Goal: Book appointment/travel/reservation

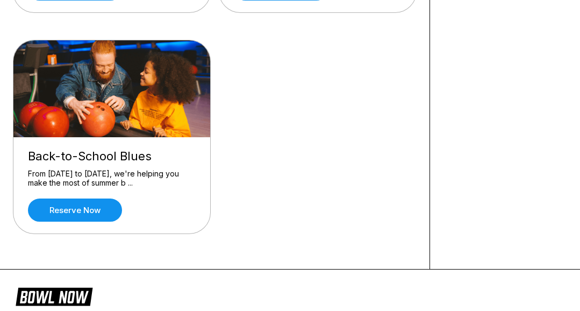
scroll to position [753, 0]
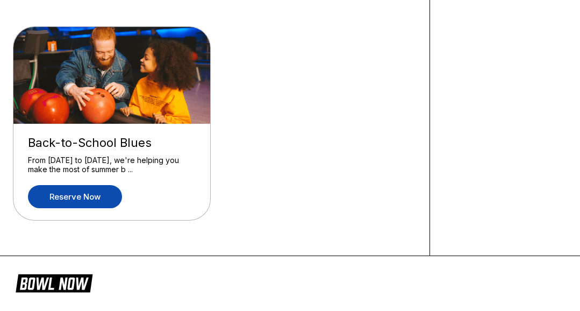
click at [87, 191] on link "Reserve now" at bounding box center [75, 196] width 94 height 23
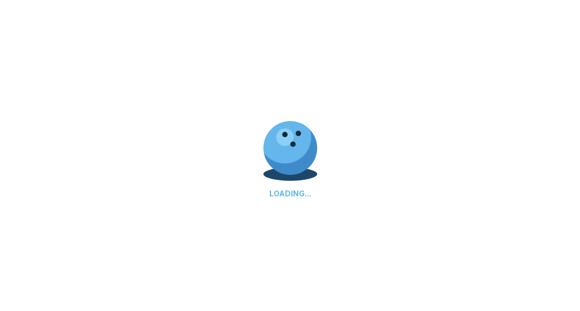
scroll to position [0, 0]
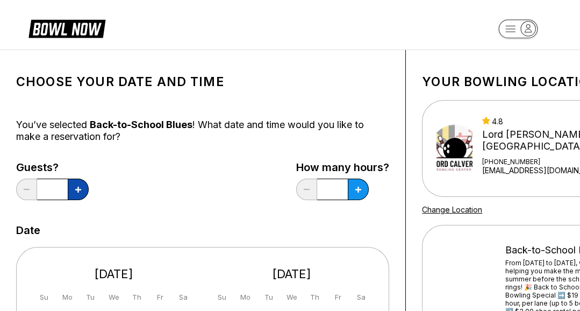
click at [81, 190] on icon at bounding box center [78, 190] width 6 height 6
type input "*"
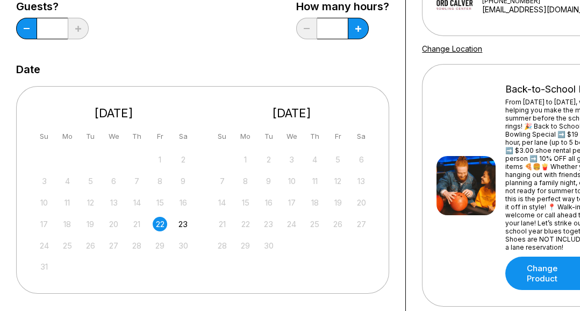
scroll to position [108, 0]
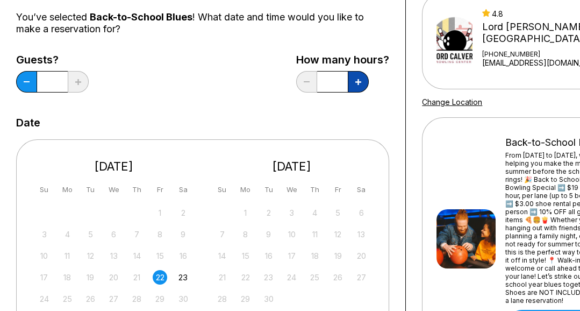
click at [81, 81] on icon at bounding box center [78, 82] width 6 height 6
type input "***"
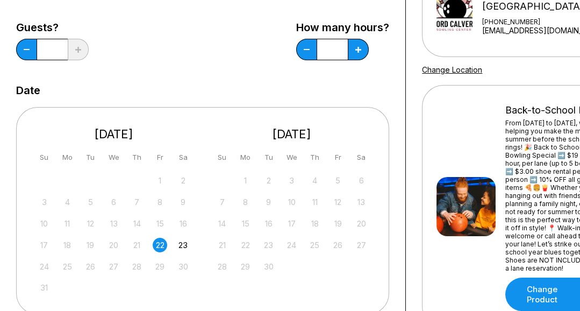
scroll to position [269, 0]
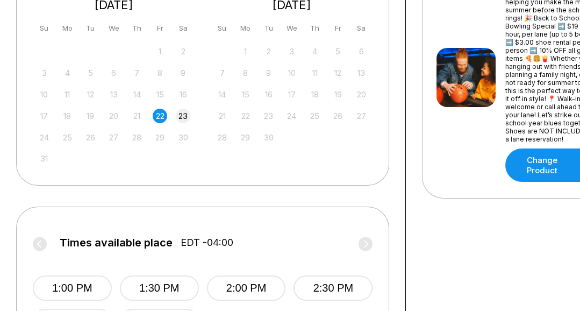
click at [182, 118] on div "23" at bounding box center [183, 116] width 15 height 15
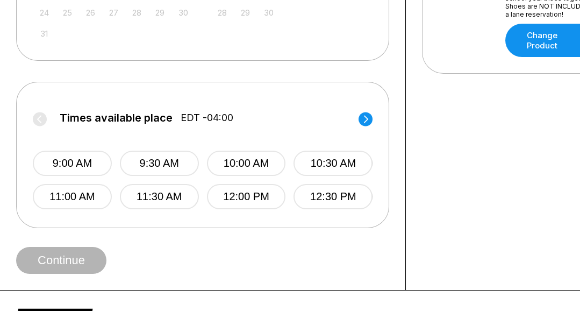
scroll to position [430, 0]
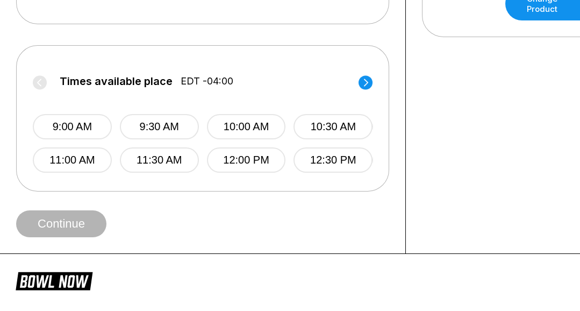
click at [365, 81] on circle at bounding box center [366, 82] width 14 height 14
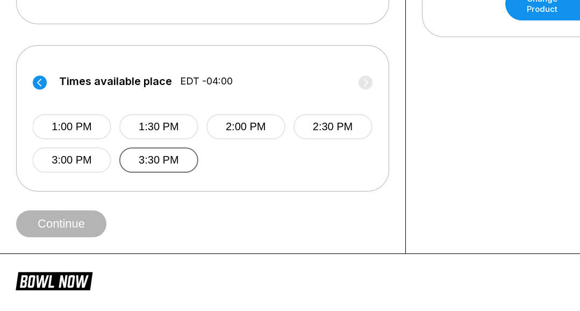
click at [167, 160] on button "3:30 PM" at bounding box center [158, 159] width 79 height 25
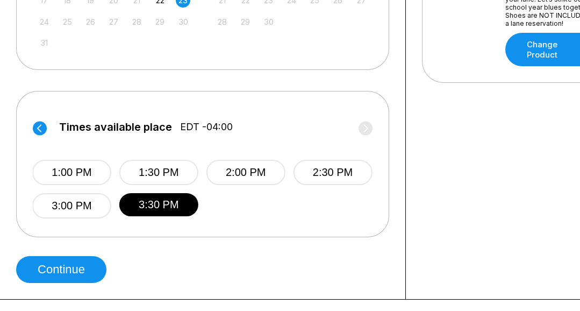
scroll to position [374, 0]
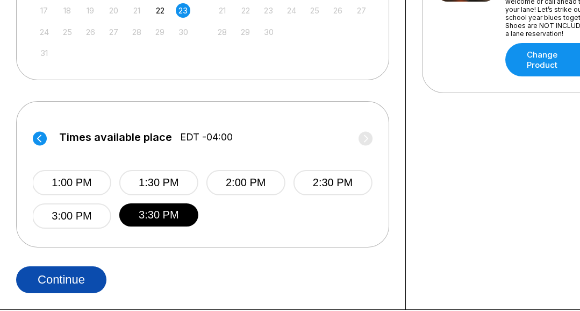
click at [71, 281] on button "Continue" at bounding box center [61, 279] width 90 height 27
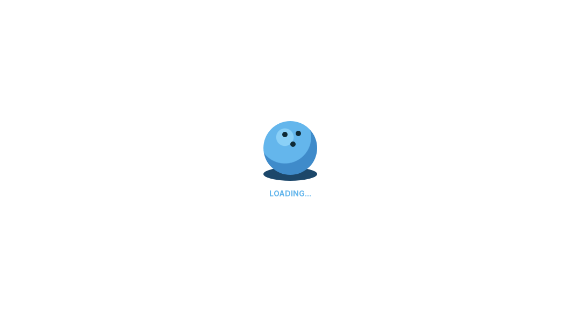
scroll to position [0, 0]
select select "**"
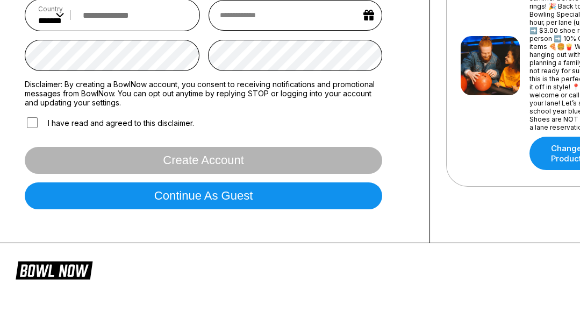
scroll to position [376, 0]
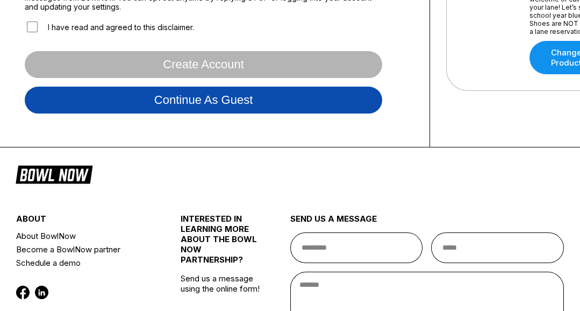
click at [196, 101] on button "Continue as guest" at bounding box center [204, 100] width 358 height 27
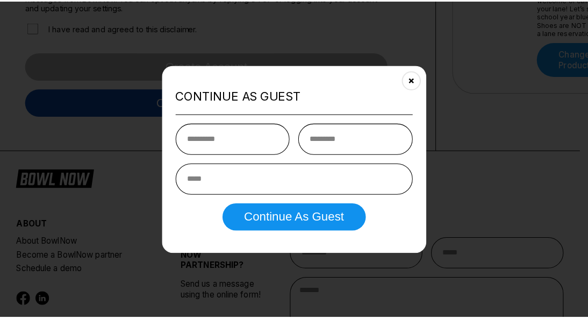
scroll to position [201, 0]
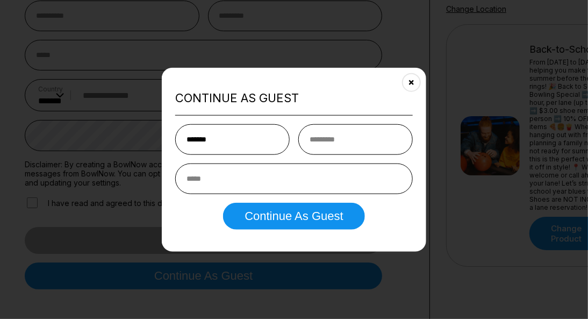
type input "*******"
type input "*****"
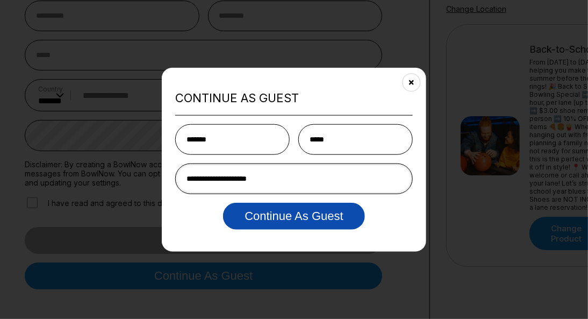
type input "**********"
click at [296, 220] on button "Continue as Guest" at bounding box center [293, 216] width 141 height 27
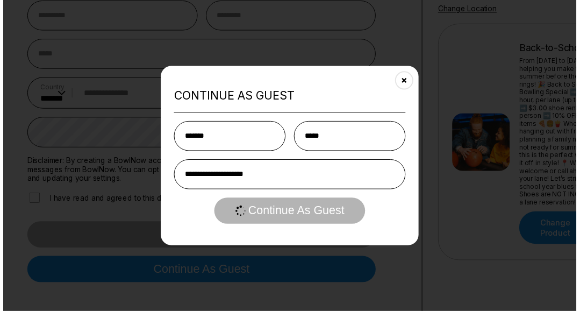
scroll to position [0, 0]
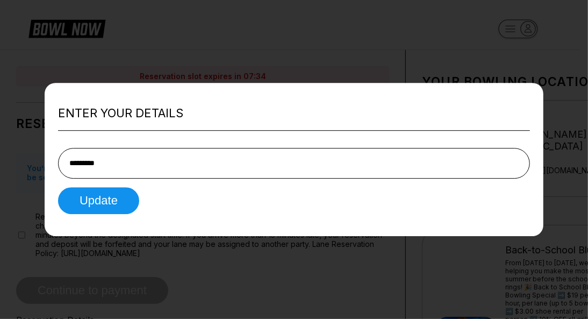
type input "**********"
click at [105, 165] on input "tel" at bounding box center [294, 163] width 472 height 31
type input "**********"
click at [112, 201] on button "Update" at bounding box center [98, 200] width 81 height 27
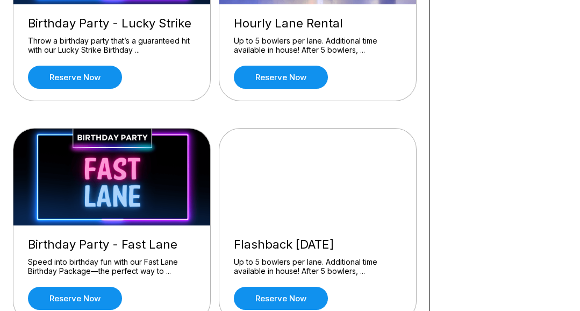
scroll to position [269, 0]
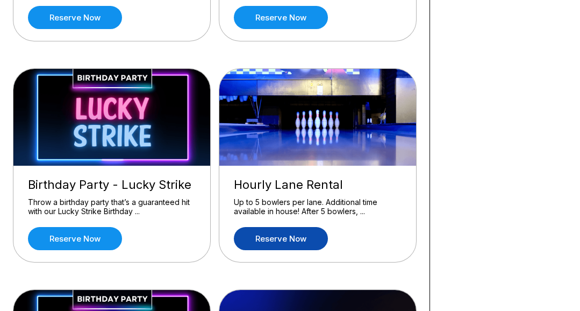
click at [287, 236] on link "Reserve now" at bounding box center [281, 238] width 94 height 23
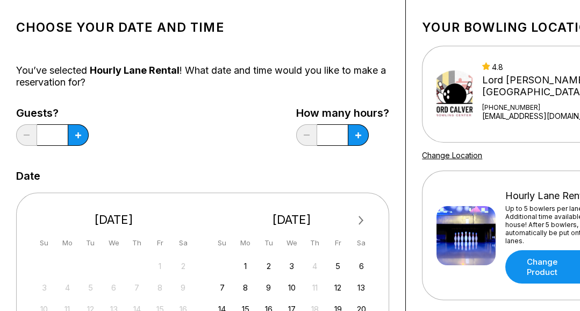
scroll to position [161, 0]
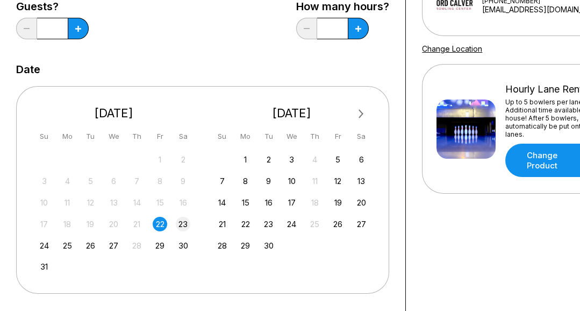
click at [185, 221] on div "23" at bounding box center [183, 224] width 15 height 15
click at [77, 26] on icon at bounding box center [78, 29] width 6 height 6
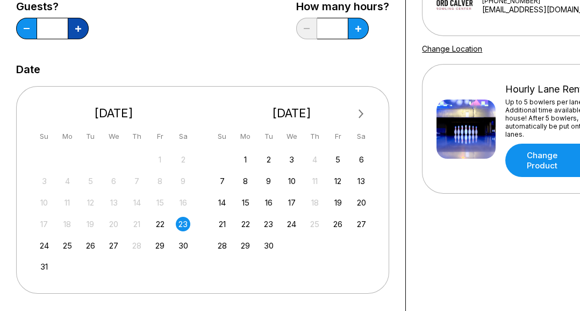
click at [77, 26] on icon at bounding box center [78, 29] width 6 height 6
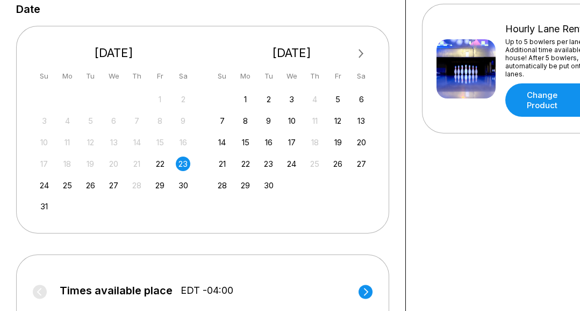
scroll to position [323, 0]
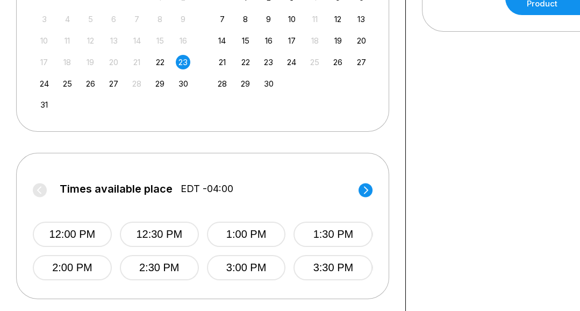
click at [366, 192] on circle at bounding box center [366, 190] width 14 height 14
click at [160, 267] on button "6:30 PM" at bounding box center [158, 267] width 79 height 25
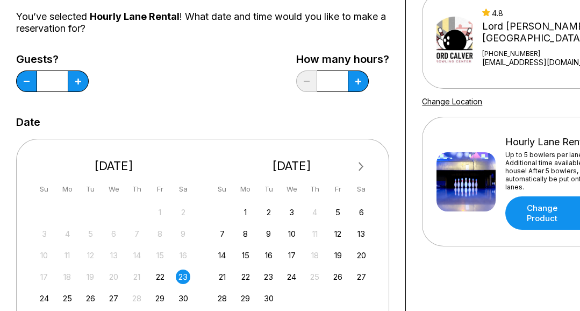
scroll to position [108, 0]
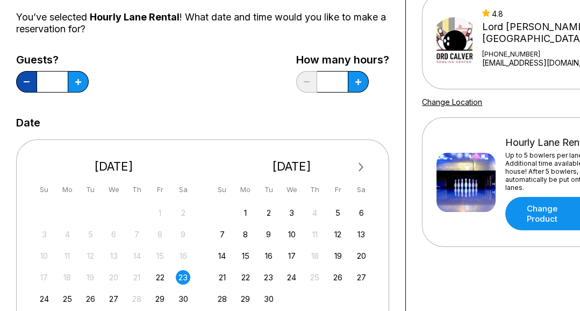
click at [24, 80] on button at bounding box center [26, 82] width 21 height 22
type input "*"
click at [89, 81] on button at bounding box center [78, 82] width 21 height 22
type input "*"
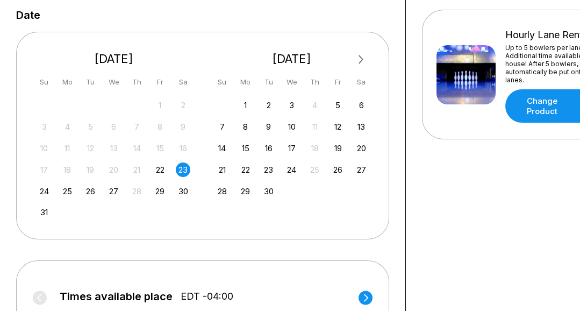
scroll to position [430, 0]
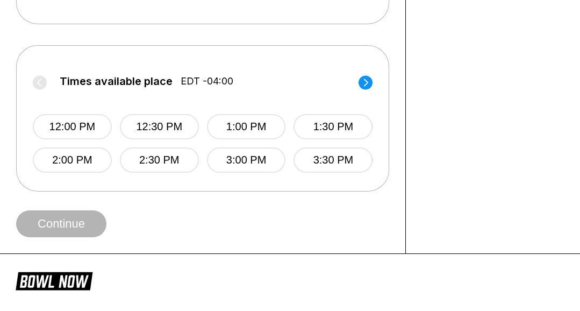
click at [366, 79] on circle at bounding box center [366, 82] width 14 height 14
click at [166, 157] on button "6:30 PM" at bounding box center [158, 159] width 79 height 25
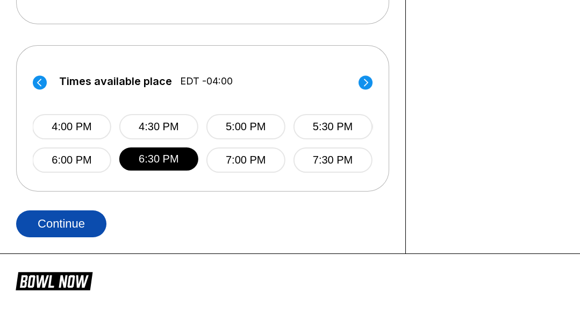
click at [84, 229] on button "Continue" at bounding box center [61, 223] width 90 height 27
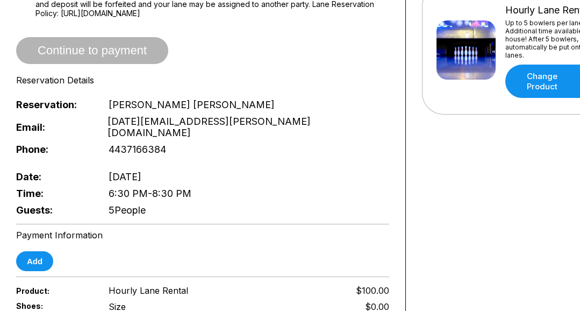
scroll to position [269, 0]
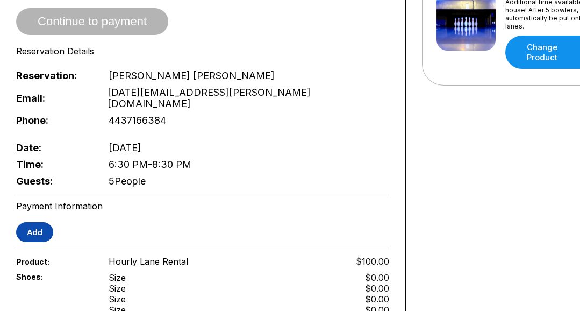
click at [44, 222] on button "Add" at bounding box center [34, 232] width 37 height 20
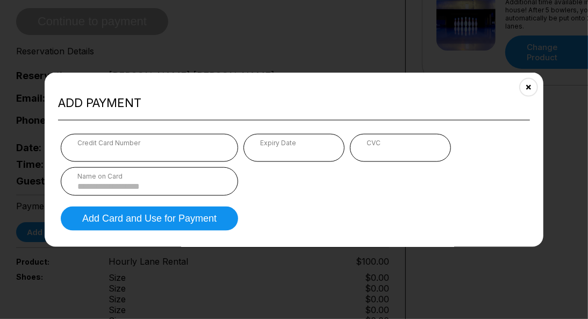
click at [181, 146] on div "Credit Card Number" at bounding box center [149, 143] width 144 height 8
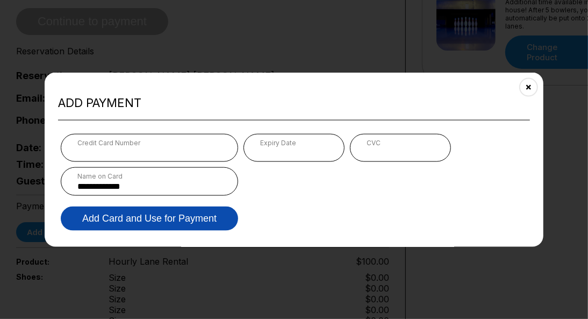
type input "**********"
click at [195, 220] on button "Add Card and Use for Payment" at bounding box center [149, 218] width 177 height 24
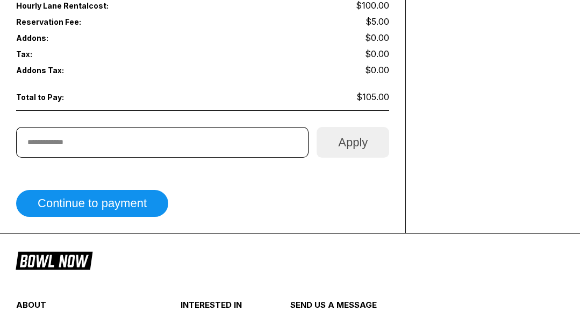
scroll to position [645, 0]
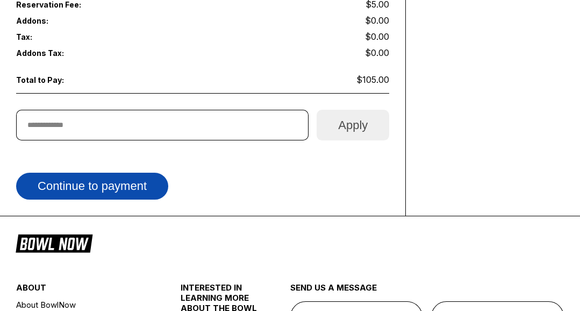
click at [136, 173] on button "Continue to payment" at bounding box center [92, 186] width 152 height 27
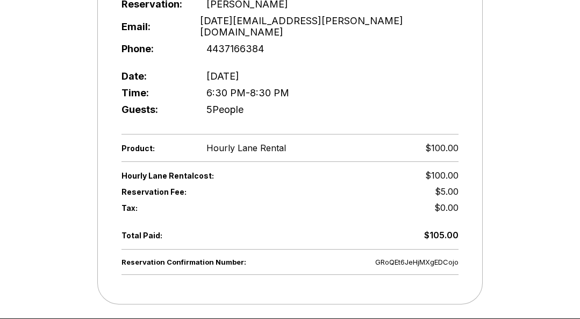
scroll to position [0, 0]
